Goal: Navigation & Orientation: Go to known website

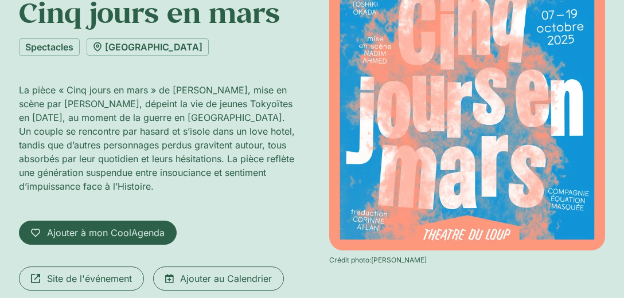
scroll to position [181, 0]
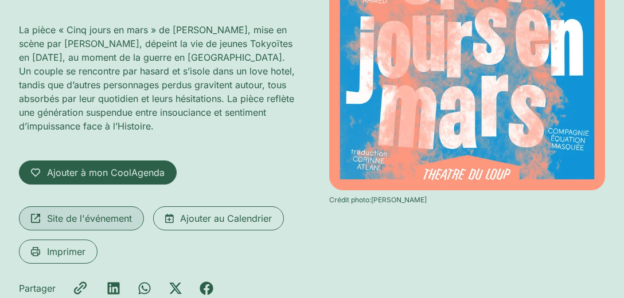
click at [76, 221] on span "Site de l'événement" at bounding box center [89, 219] width 85 height 14
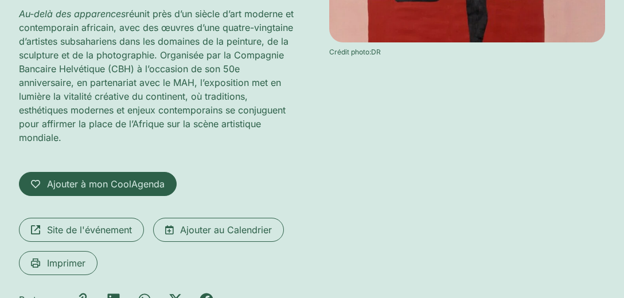
scroll to position [362, 0]
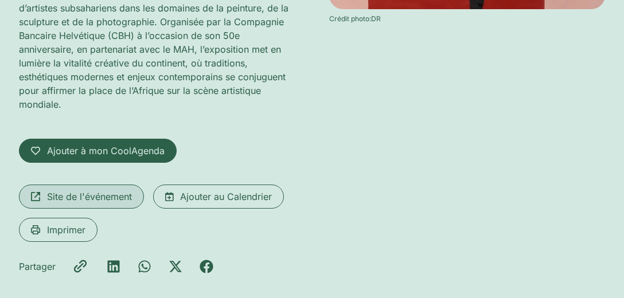
click at [70, 195] on span "Site de l'événement" at bounding box center [89, 197] width 85 height 14
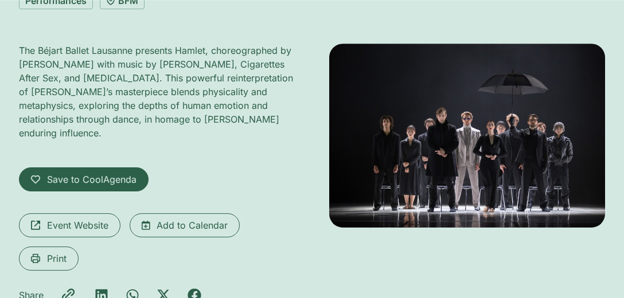
scroll to position [181, 0]
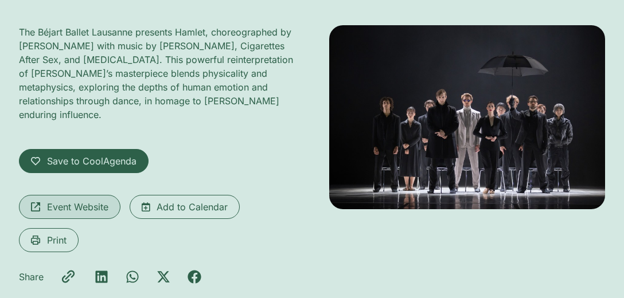
click at [77, 200] on span "Event Website" at bounding box center [77, 207] width 61 height 14
click at [69, 200] on span "Event Website" at bounding box center [77, 207] width 61 height 14
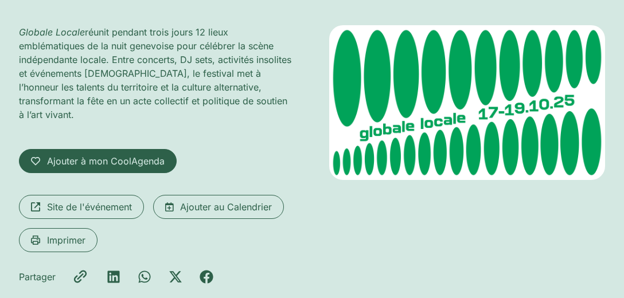
scroll to position [120, 0]
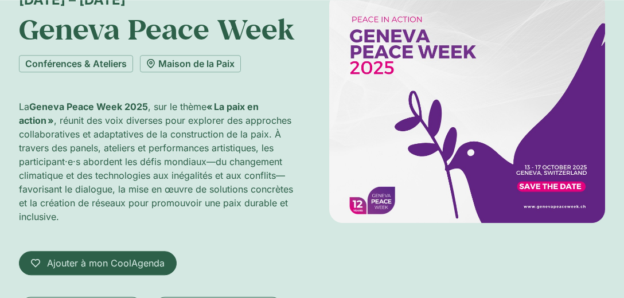
scroll to position [181, 0]
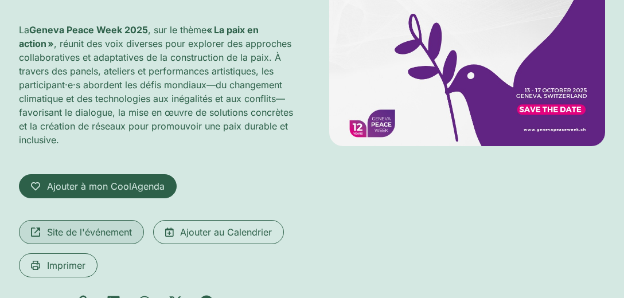
click at [81, 231] on span "Site de l'événement" at bounding box center [89, 232] width 85 height 14
